Goal: Task Accomplishment & Management: Manage account settings

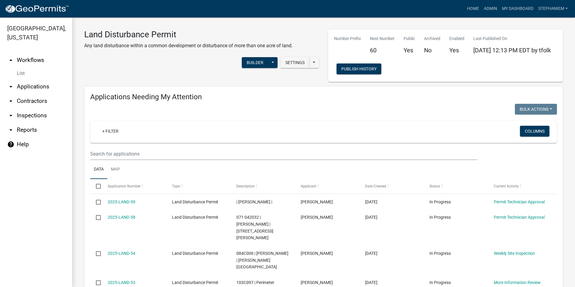
select select "3: 100"
click at [488, 9] on link "Admin" at bounding box center [491, 8] width 18 height 11
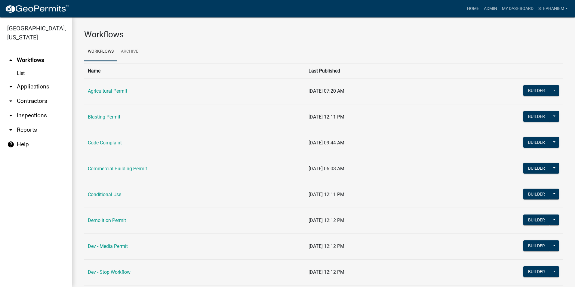
click at [44, 85] on link "arrow_drop_down Applications" at bounding box center [36, 86] width 72 height 14
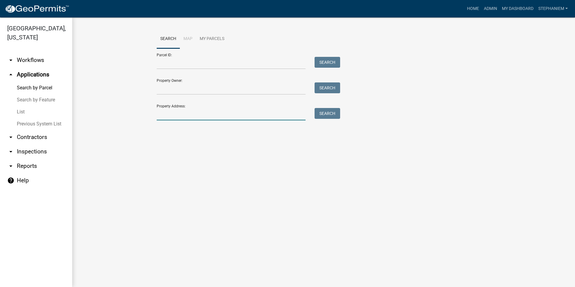
click at [225, 118] on input "Property Address:" at bounding box center [231, 114] width 149 height 12
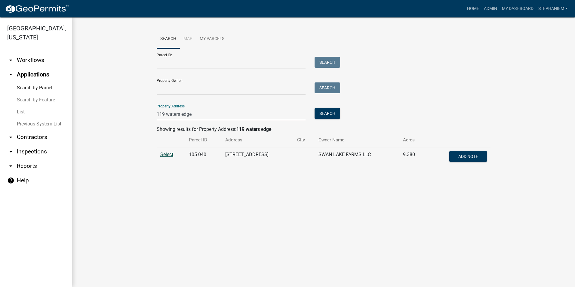
click at [162, 155] on span "Select" at bounding box center [166, 155] width 13 height 6
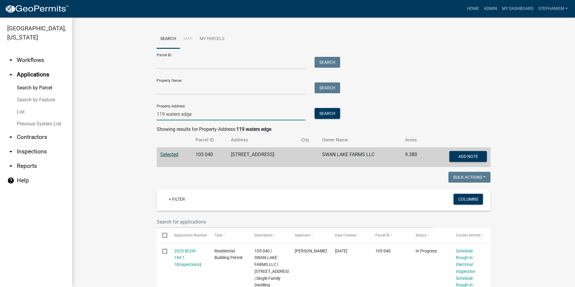
click at [273, 114] on input "119 waters edge" at bounding box center [231, 114] width 149 height 12
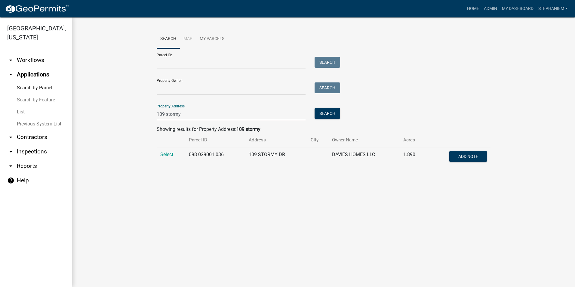
type input "109 stormy"
click at [298, 193] on main "Search Map My Parcels Parcel ID: Search Property Owner: Search Property Address…" at bounding box center [323, 152] width 503 height 270
click at [169, 157] on span "Select" at bounding box center [166, 155] width 13 height 6
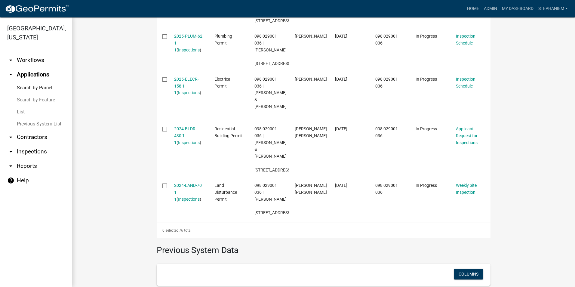
scroll to position [271, 0]
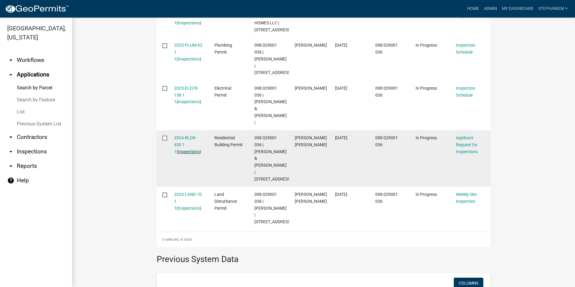
click at [187, 149] on link "Inspections" at bounding box center [189, 151] width 22 height 5
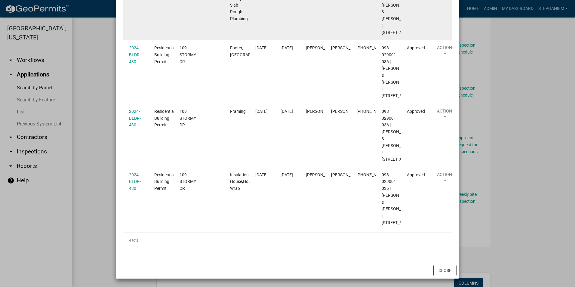
scroll to position [208, 0]
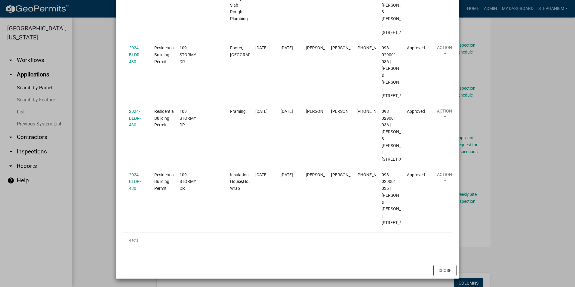
click at [92, 110] on ngb-modal-window "Inspections related to 2024-BLDR-430 × Export Excel Format (.xlsx) CSV Format (…" at bounding box center [287, 143] width 575 height 287
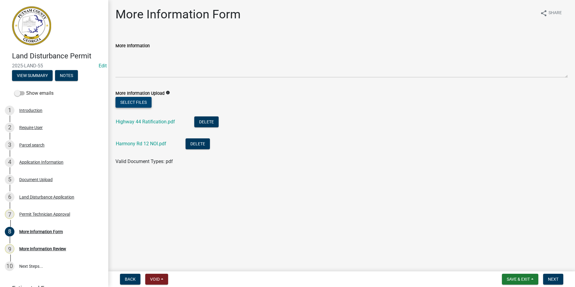
click at [131, 99] on button "Select files" at bounding box center [134, 102] width 36 height 11
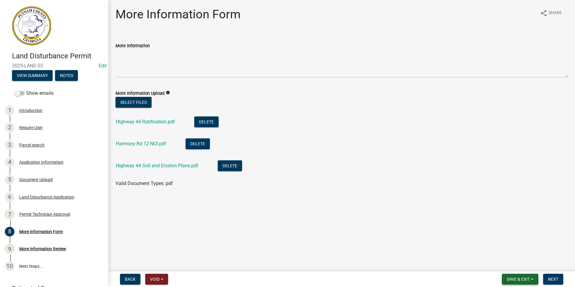
drag, startPoint x: 524, startPoint y: 277, endPoint x: 525, endPoint y: 273, distance: 4.0
click at [524, 277] on span "Save & Exit" at bounding box center [518, 279] width 23 height 5
drag, startPoint x: 572, startPoint y: 224, endPoint x: 564, endPoint y: 240, distance: 18.0
click at [572, 224] on main "More Information Form share Share More Information More Information Upload info…" at bounding box center [341, 134] width 467 height 269
click at [551, 279] on span "Next" at bounding box center [553, 279] width 11 height 5
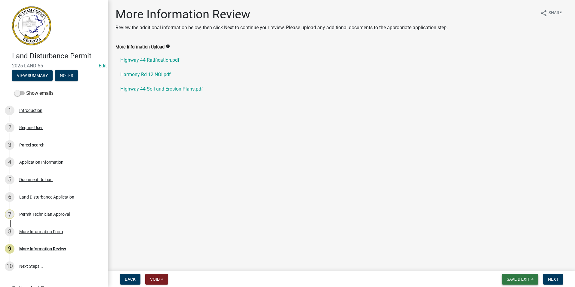
click at [519, 276] on button "Save & Exit" at bounding box center [520, 279] width 36 height 11
click at [522, 259] on button "Save & Exit" at bounding box center [514, 263] width 48 height 14
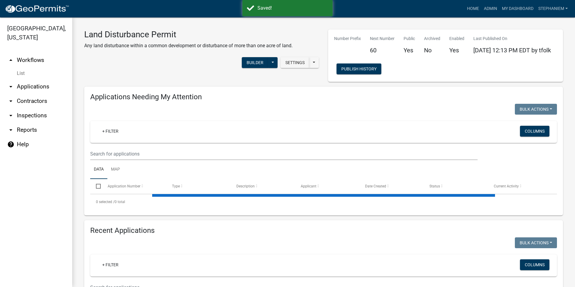
select select "3: 100"
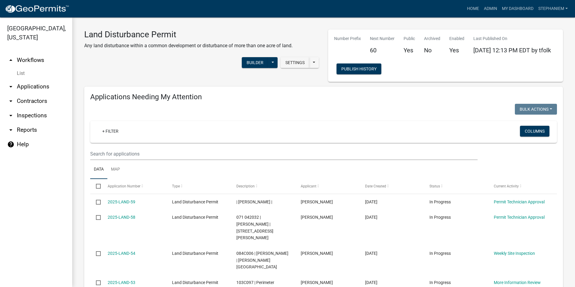
click at [45, 114] on link "arrow_drop_down Inspections" at bounding box center [36, 115] width 72 height 14
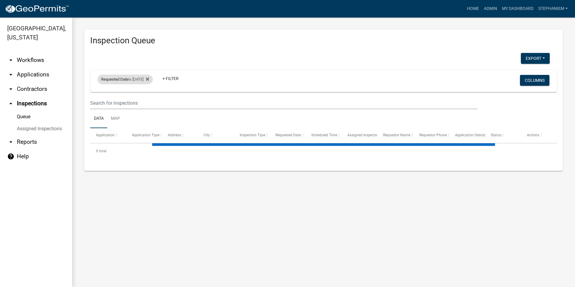
select select "3: 100"
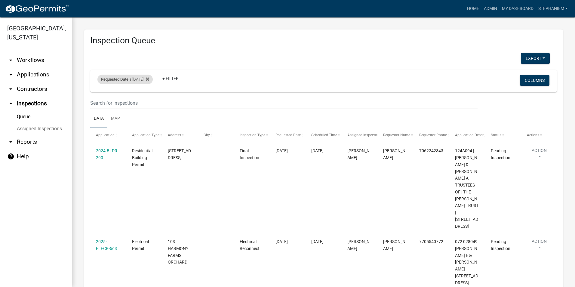
click at [123, 80] on span "Requested Date" at bounding box center [114, 79] width 27 height 5
click at [148, 102] on input "2025-10-09" at bounding box center [131, 102] width 42 height 12
click at [141, 122] on button "Done" at bounding box center [131, 119] width 42 height 11
click at [140, 77] on div "Requested Date is 10/09/2025" at bounding box center [124, 80] width 55 height 10
click at [149, 102] on input "2025-10-09" at bounding box center [131, 102] width 42 height 12
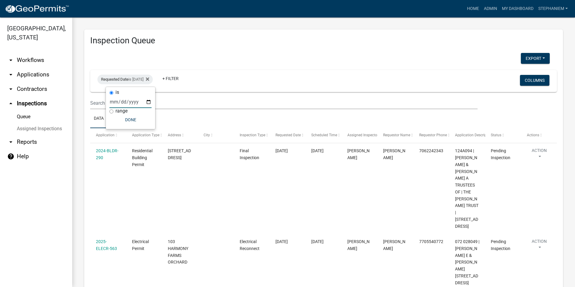
type input "2025-10-10"
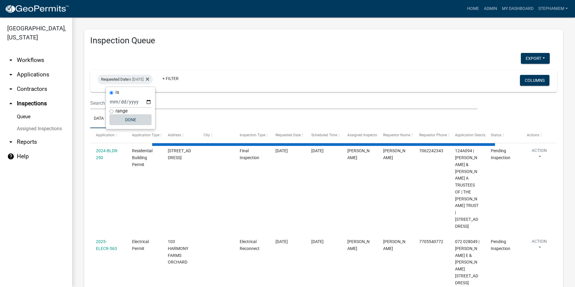
click at [135, 121] on button "Done" at bounding box center [131, 119] width 42 height 11
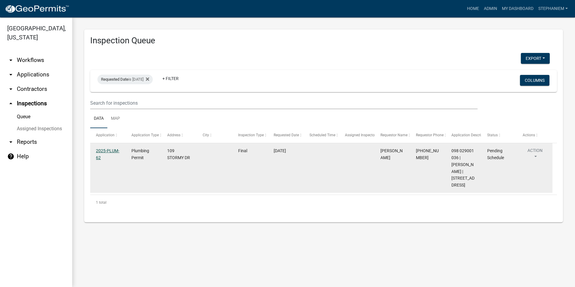
click at [112, 151] on link "2025-PLUM-62" at bounding box center [107, 154] width 23 height 12
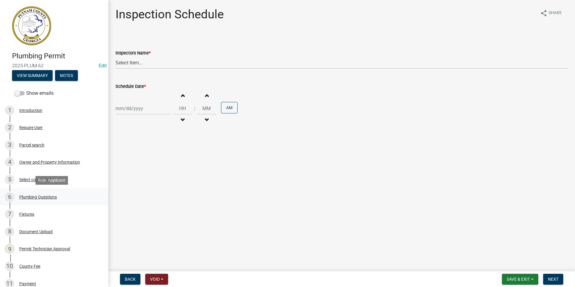
click at [36, 195] on div "Plumbing Questions" at bounding box center [38, 197] width 38 height 4
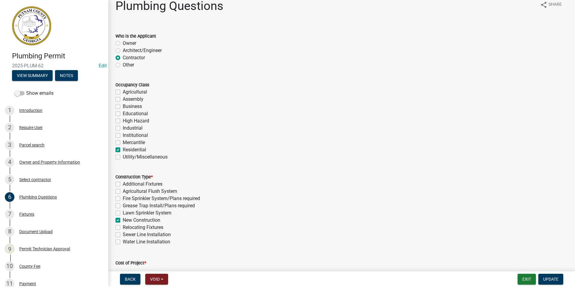
scroll to position [8, 0]
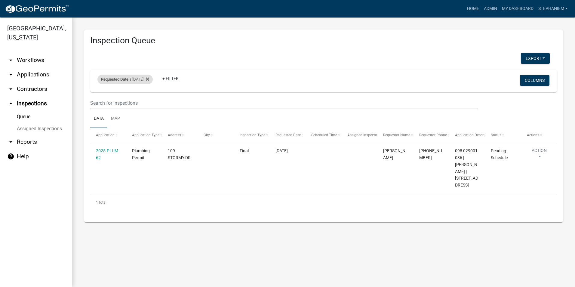
click at [146, 82] on div "Requested Date is 10/10/2025" at bounding box center [124, 80] width 55 height 10
click at [147, 102] on input "2025-10-10" at bounding box center [131, 102] width 42 height 12
type input "2025-10-09"
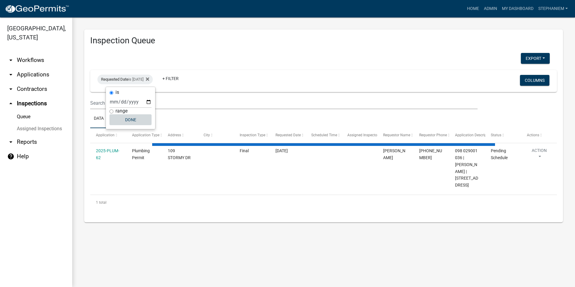
click at [132, 122] on button "Done" at bounding box center [131, 119] width 42 height 11
select select "3: 100"
